Goal: Task Accomplishment & Management: Use online tool/utility

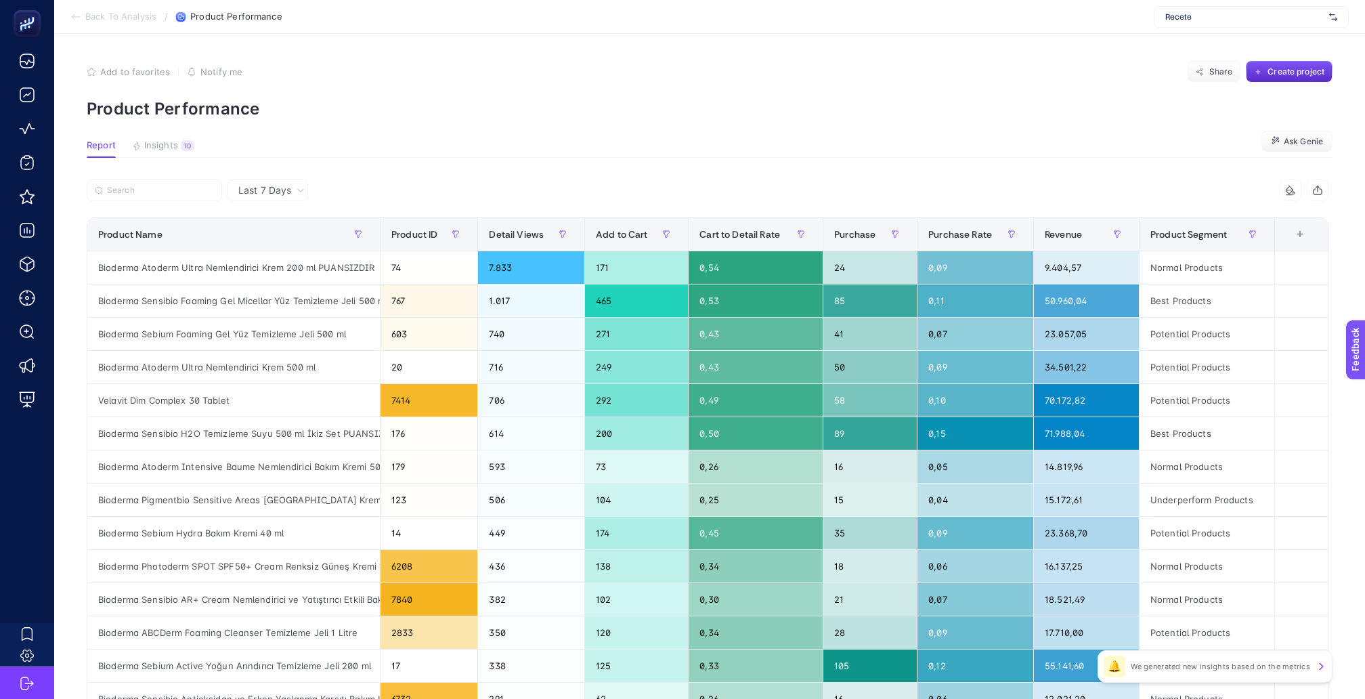
click at [1216, 19] on span "Recete" at bounding box center [1244, 17] width 158 height 11
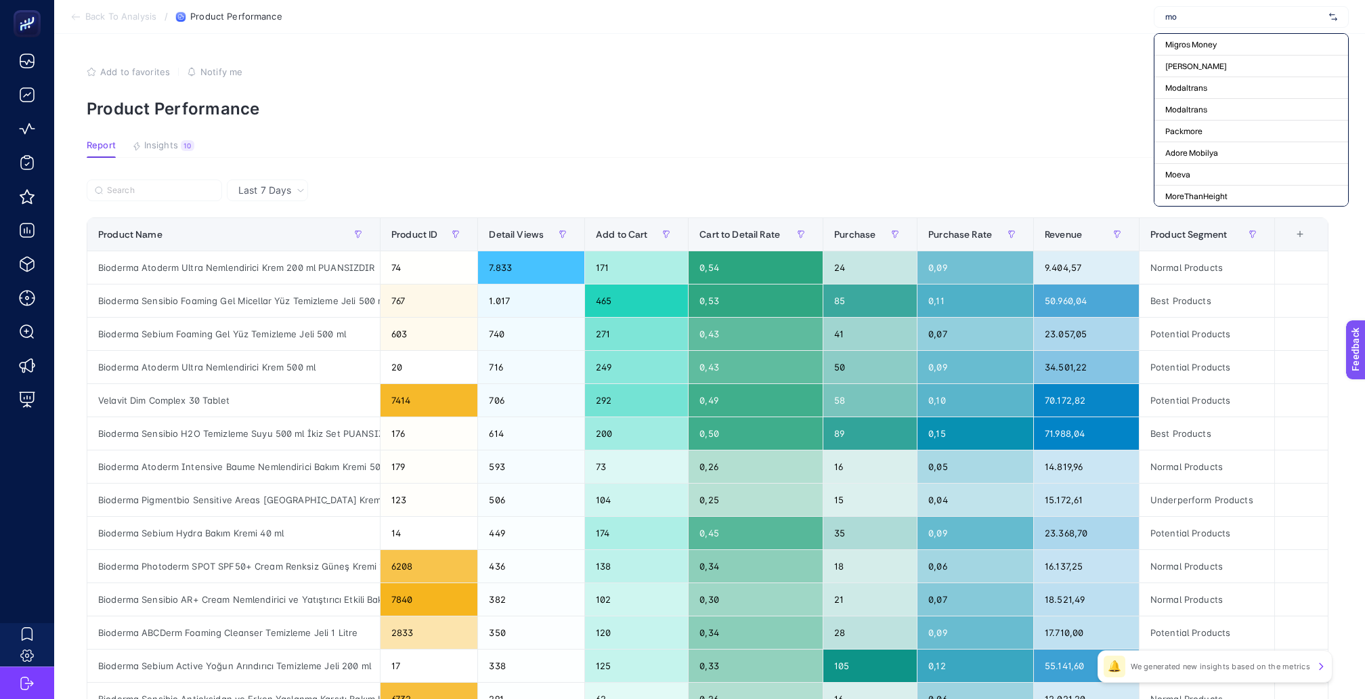
type input "moe"
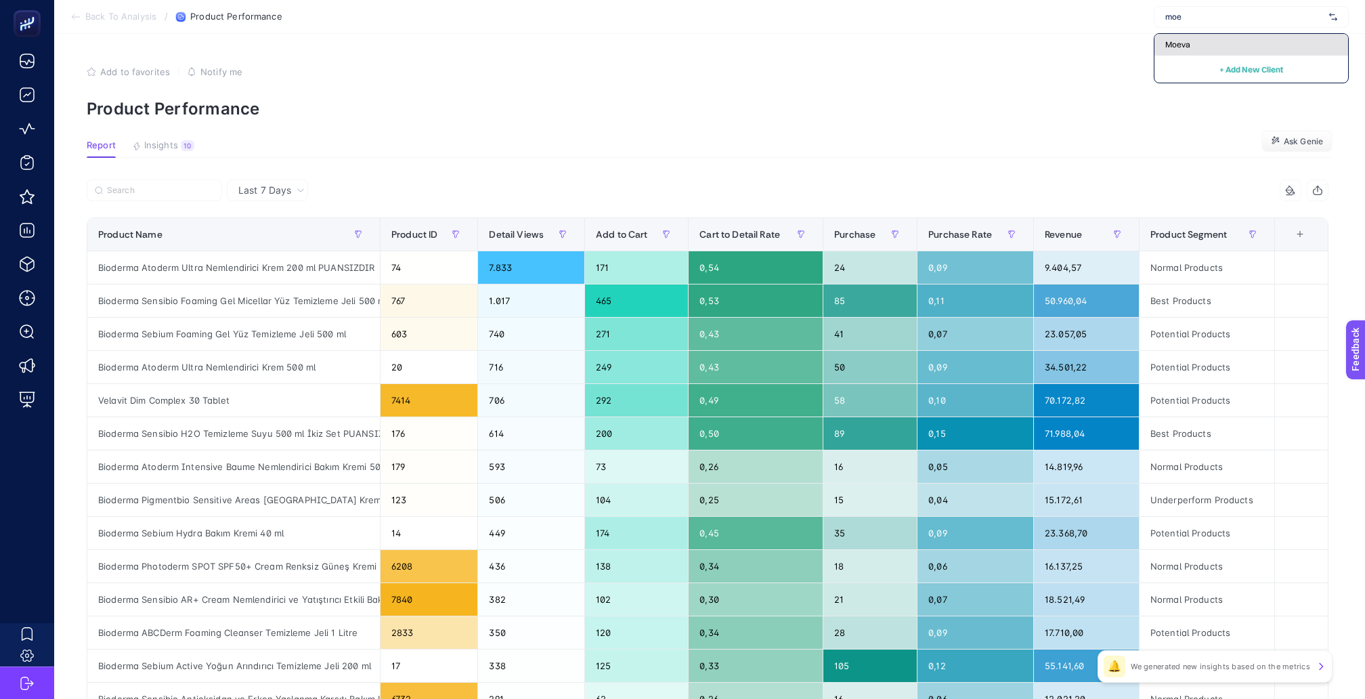
click at [1215, 51] on div "Moeva" at bounding box center [1252, 45] width 194 height 22
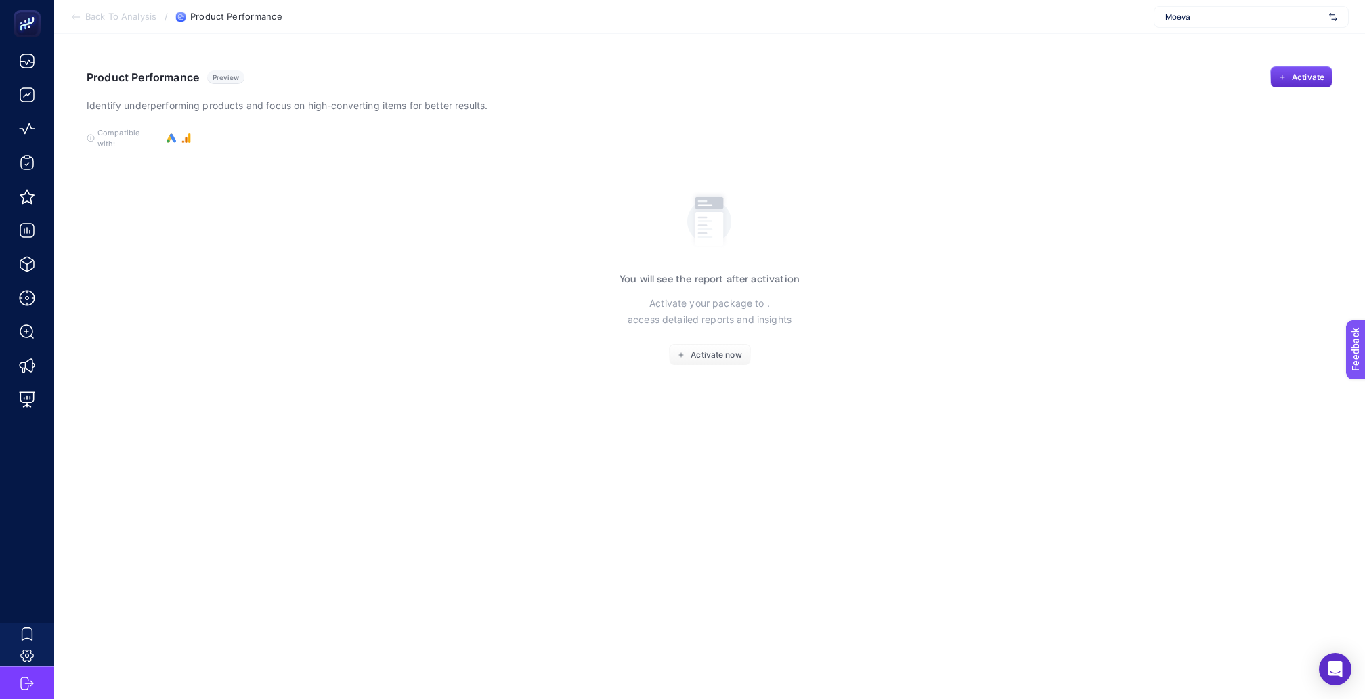
click at [1251, 22] on span "Moeva" at bounding box center [1244, 17] width 158 height 11
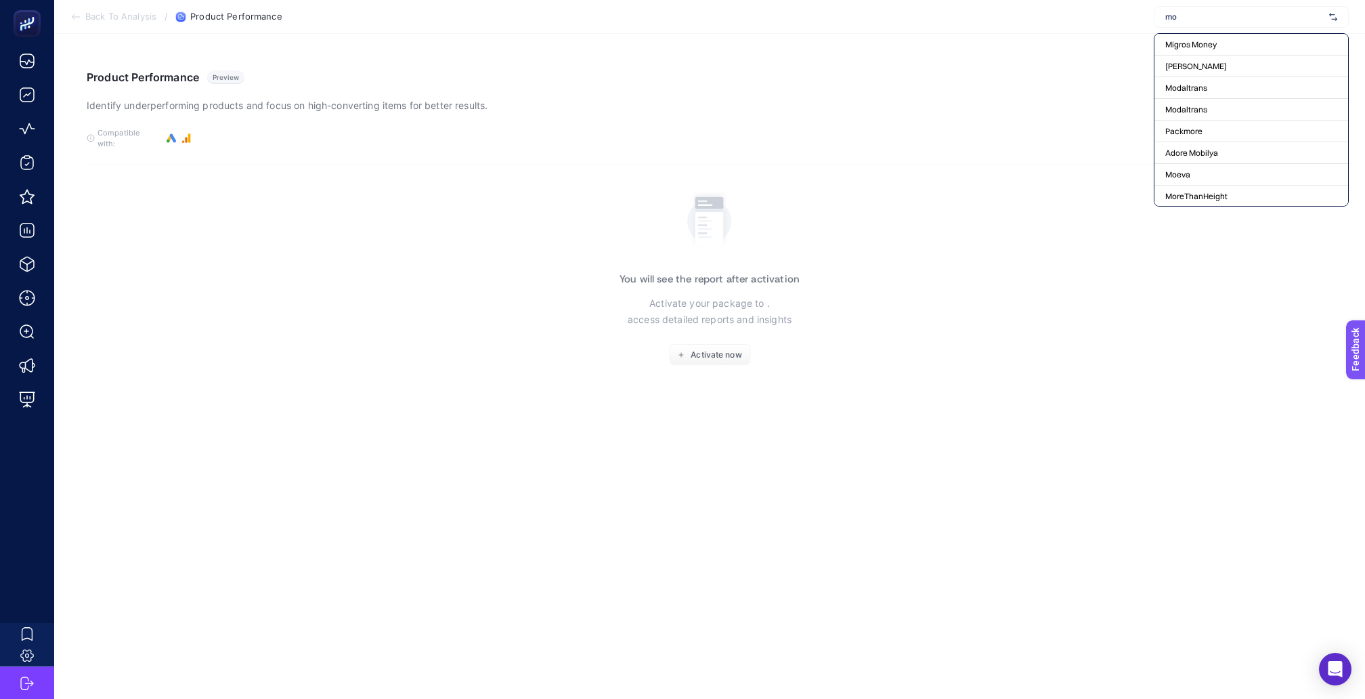
type input "moe"
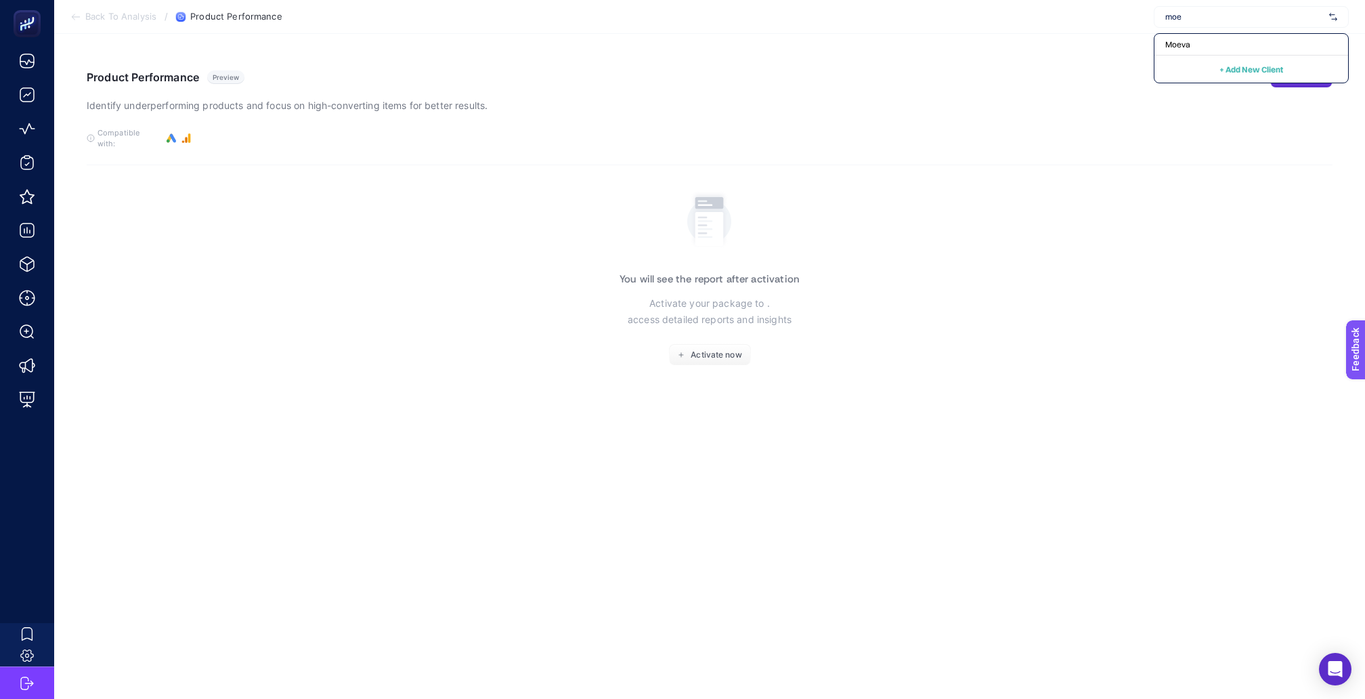
click at [406, 235] on section "You will see the report after activation Activate your package to . access deta…" at bounding box center [710, 276] width 1246 height 179
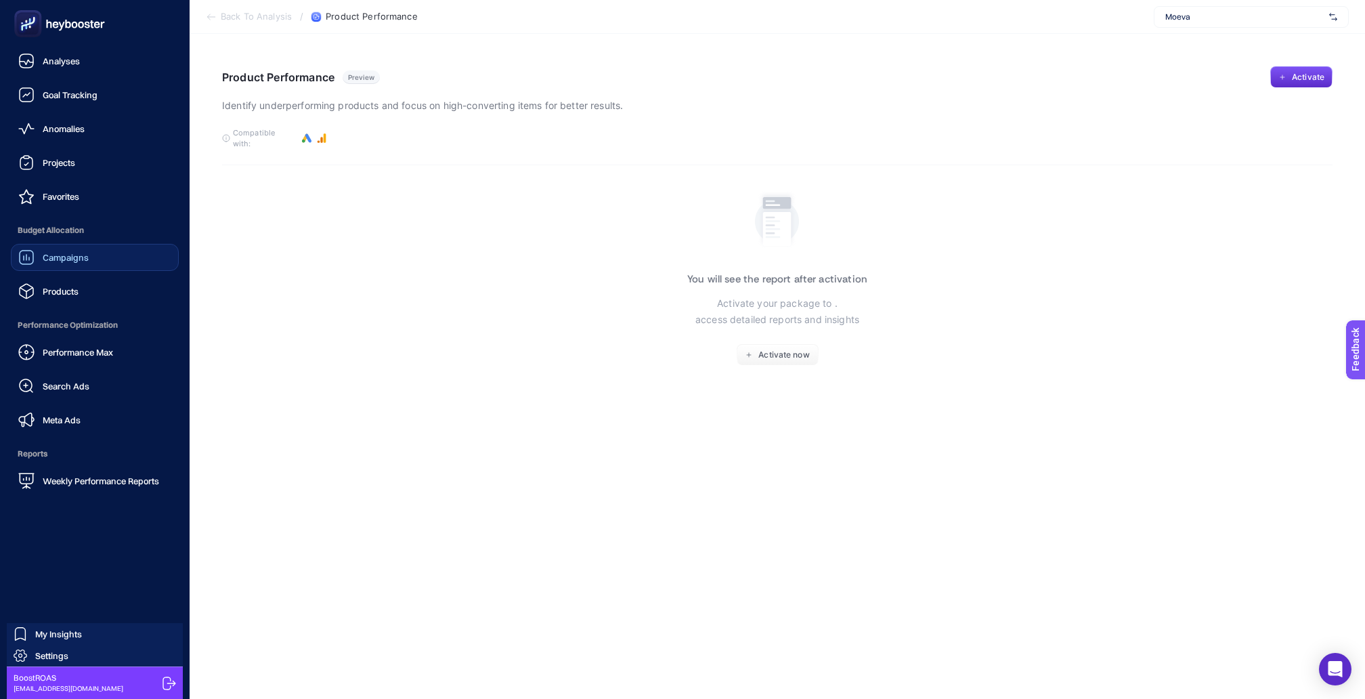
click at [79, 252] on link "Campaigns" at bounding box center [95, 257] width 168 height 27
click at [85, 475] on span "Weekly Performance Reports" at bounding box center [101, 480] width 116 height 11
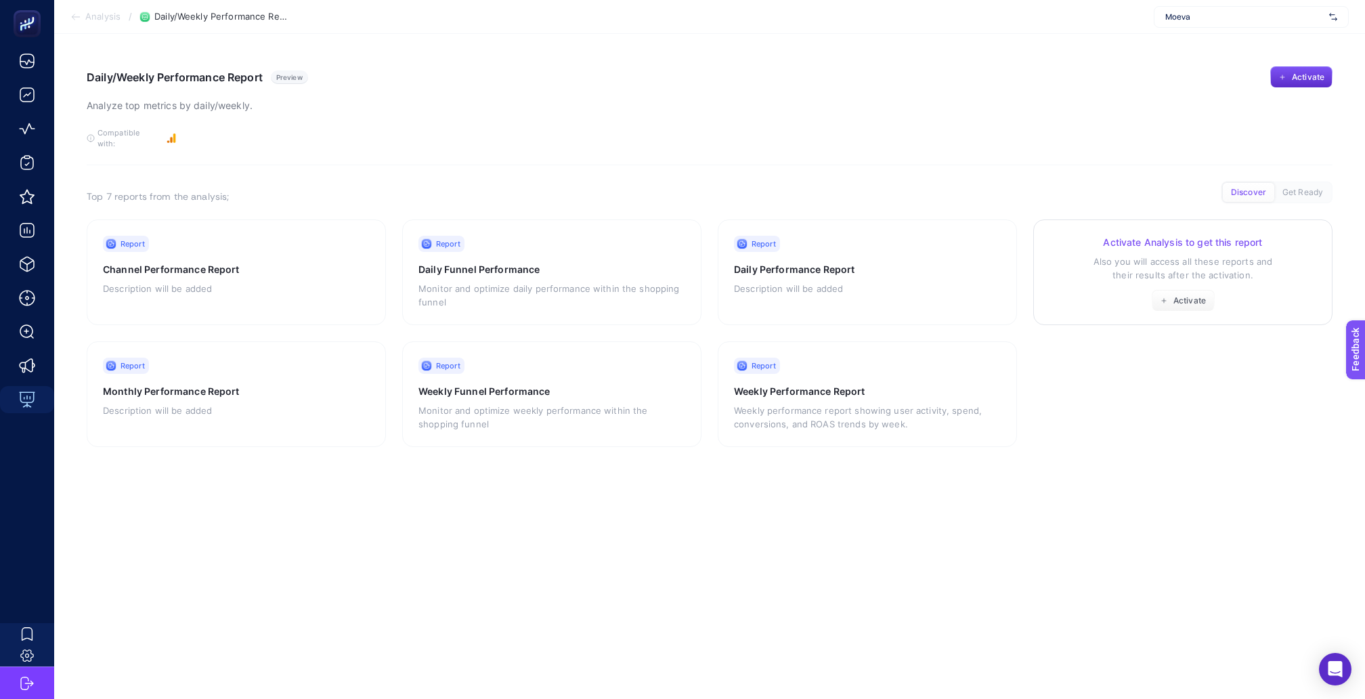
click at [1087, 255] on p "Also you will access all these reports and their results after the activation." at bounding box center [1183, 268] width 267 height 27
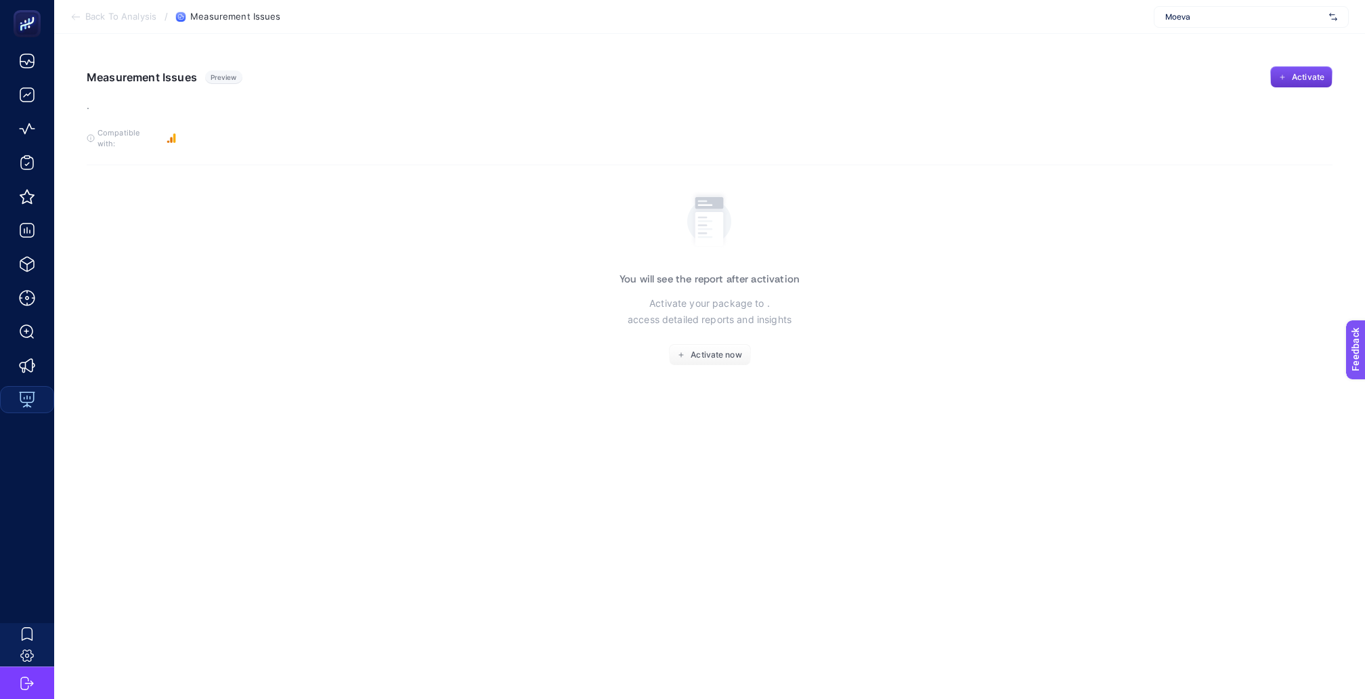
click at [1303, 79] on span "Activate" at bounding box center [1308, 77] width 33 height 11
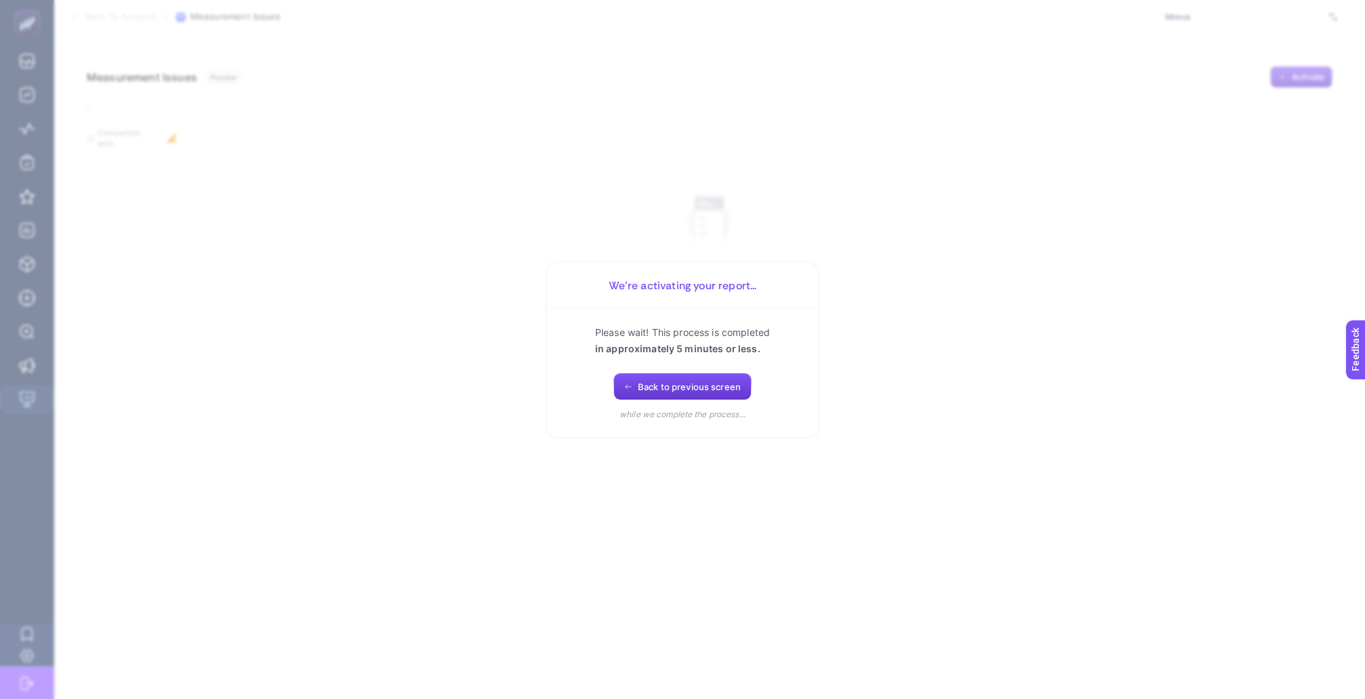
click at [689, 381] on span "Back to previous screen" at bounding box center [689, 386] width 103 height 11
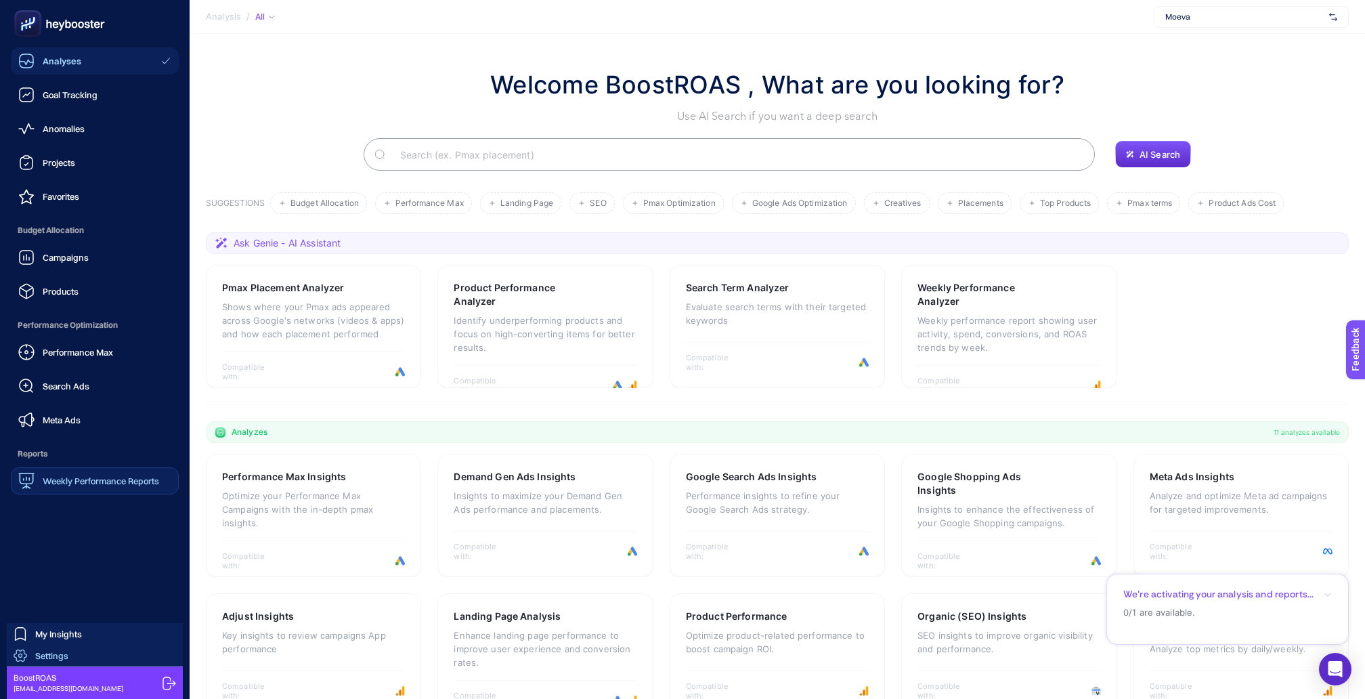
click at [61, 661] on span "Settings" at bounding box center [51, 655] width 33 height 11
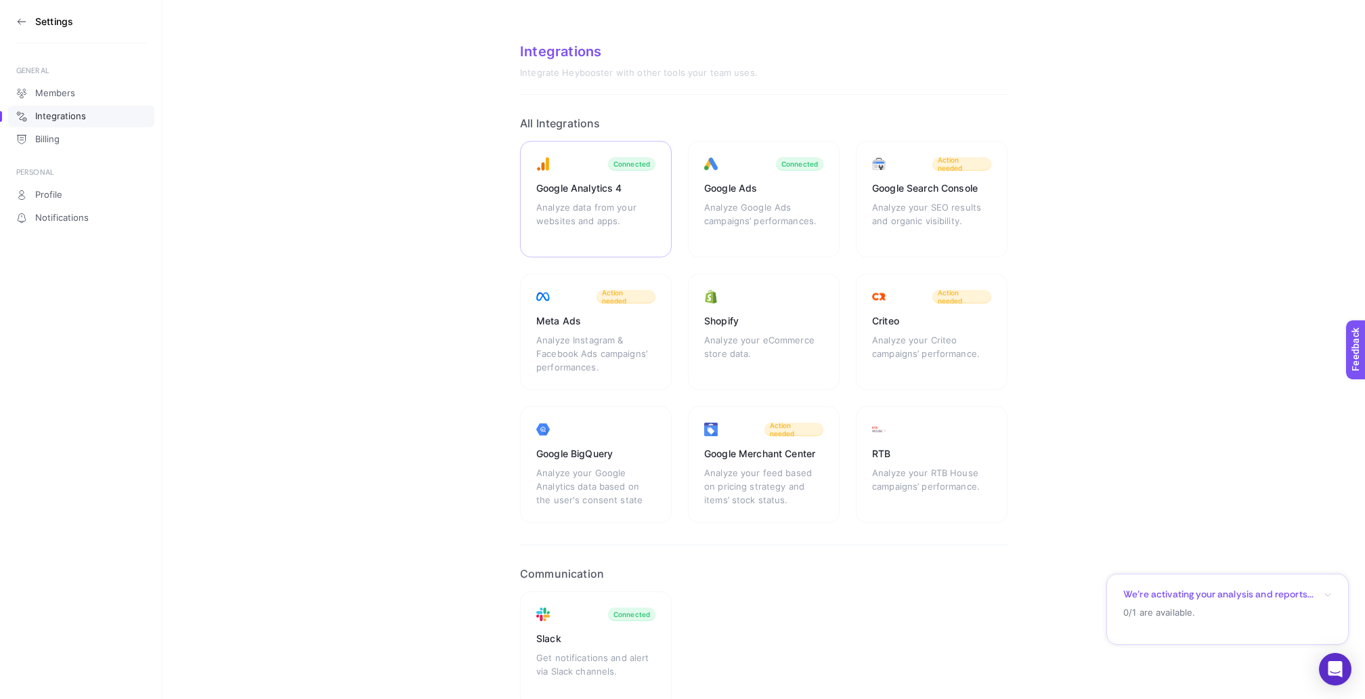
click at [574, 200] on div "Analyze data from your websites and apps." at bounding box center [595, 220] width 119 height 41
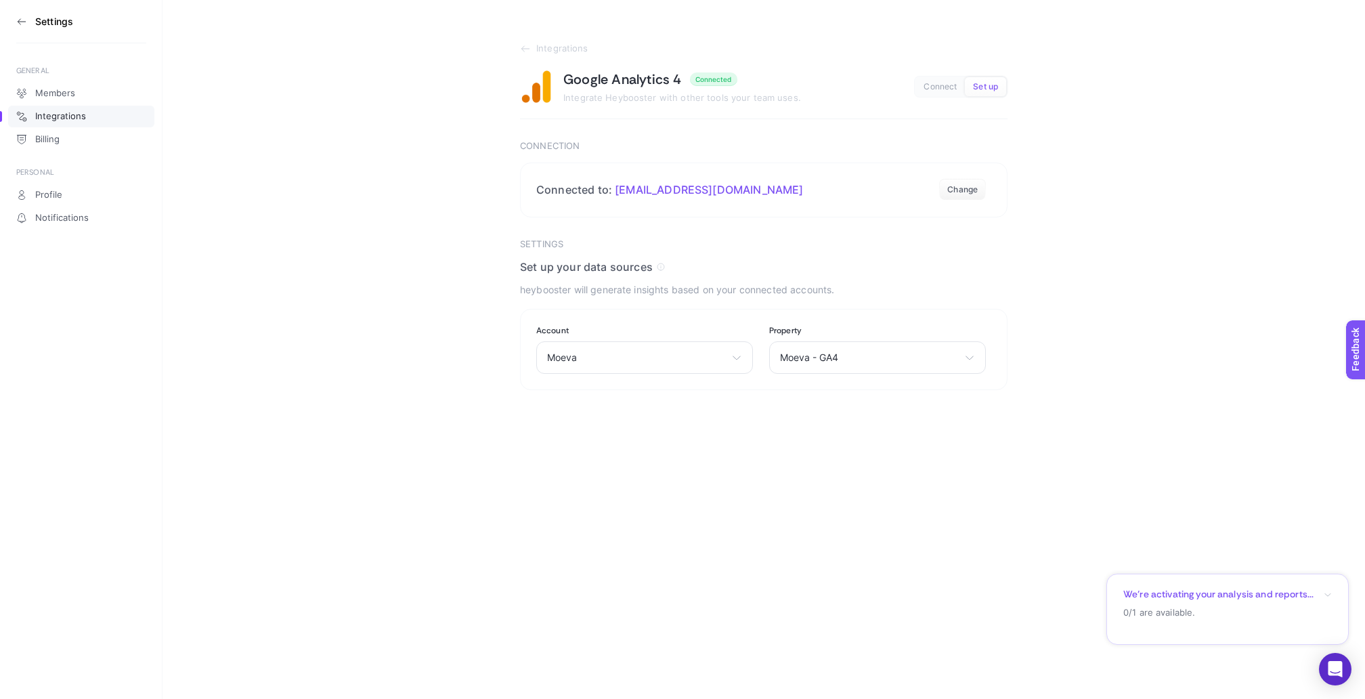
click at [24, 22] on icon at bounding box center [21, 21] width 11 height 11
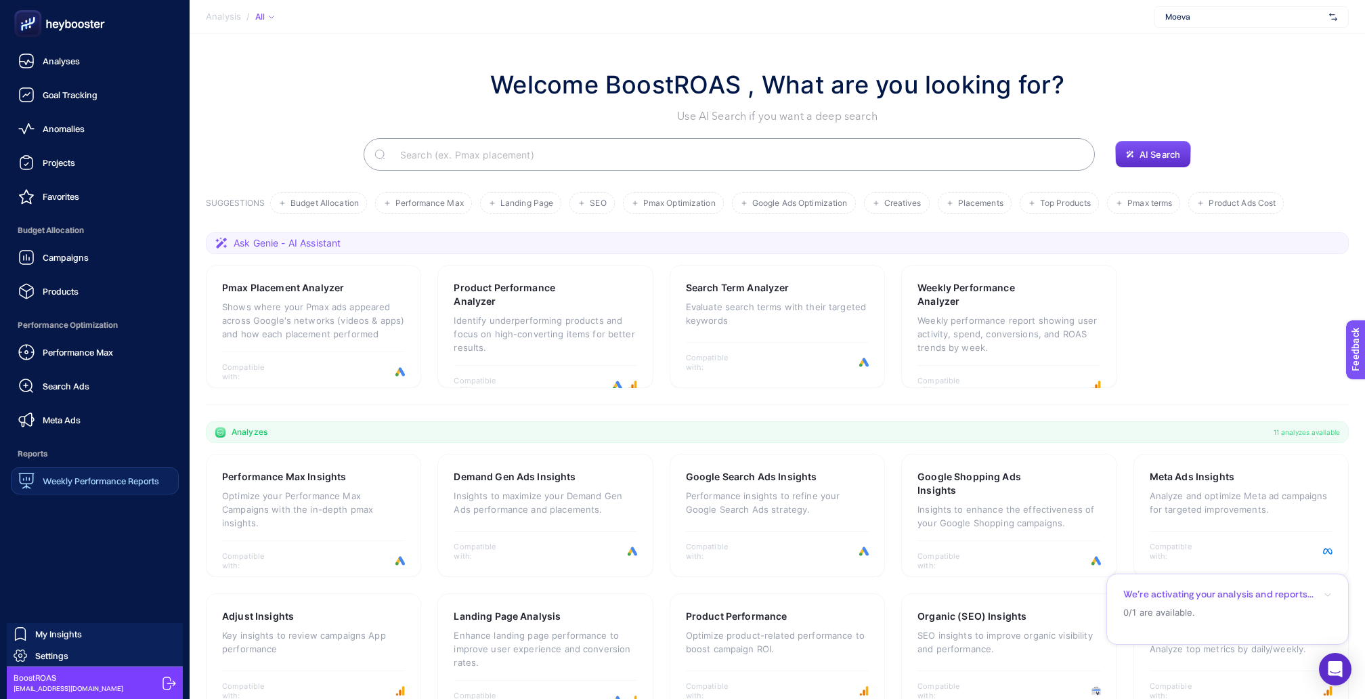
click at [64, 475] on span "Weekly Performance Reports" at bounding box center [101, 480] width 116 height 11
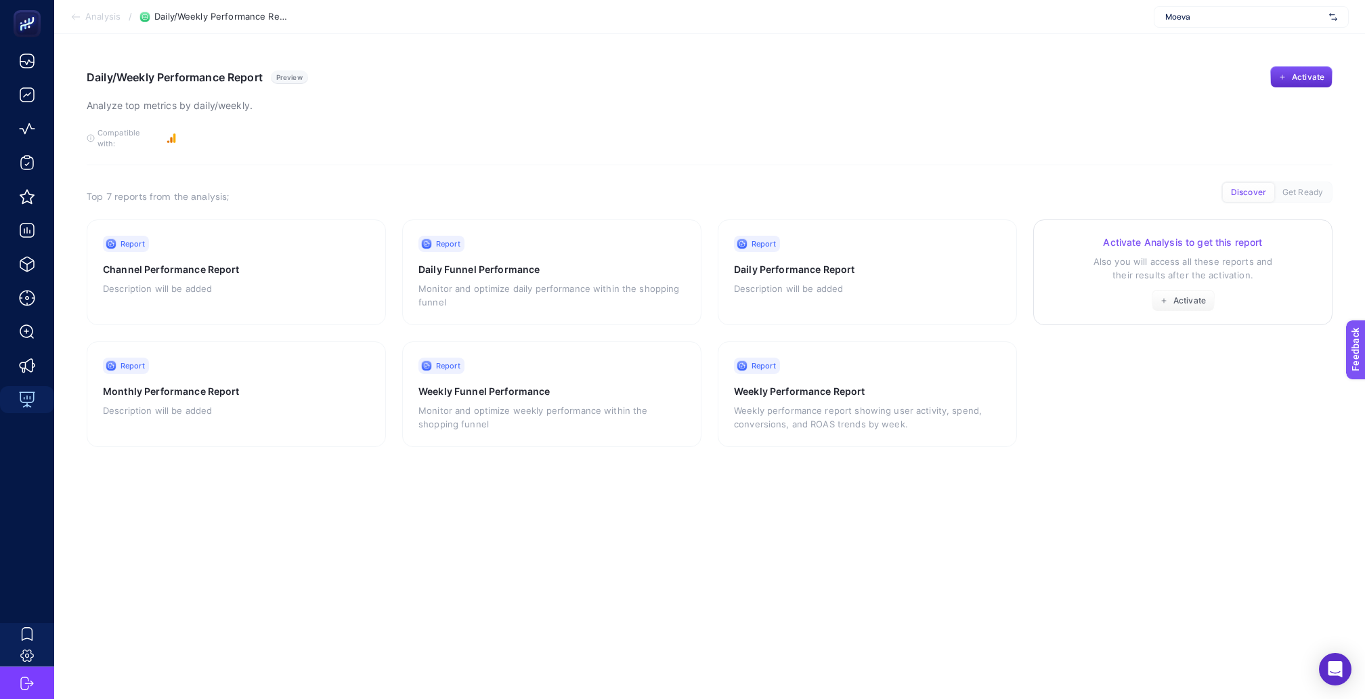
click at [1103, 282] on div "Activate Analysis to get this report Also you will access all these reports and…" at bounding box center [1183, 274] width 267 height 76
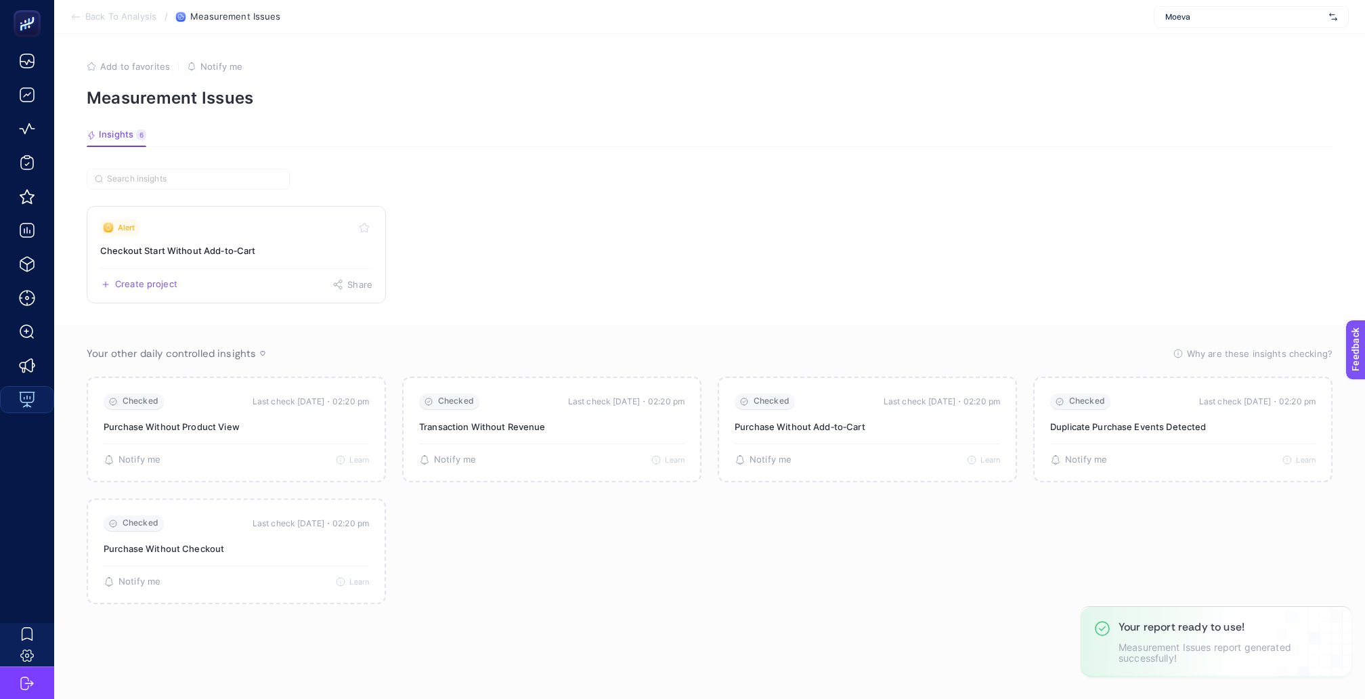
click at [188, 244] on h3 "Checkout Start Without Add‑to‑Cart" at bounding box center [236, 251] width 272 height 14
